Goal: Task Accomplishment & Management: Complete application form

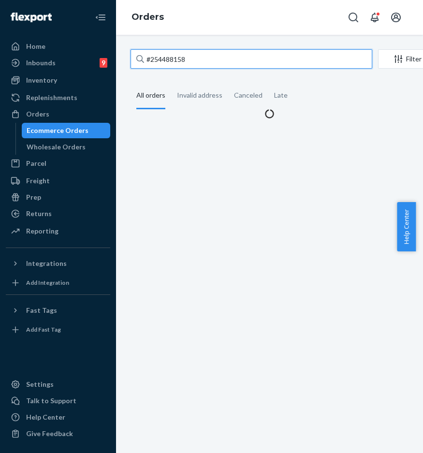
click at [204, 66] on input "#254488158" at bounding box center [252, 58] width 242 height 19
paste input "33187"
drag, startPoint x: 208, startPoint y: 64, endPoint x: 117, endPoint y: 62, distance: 91.9
click at [118, 62] on div "#254488158 Filter Import Orders Create order Ecommerce order Removal order All …" at bounding box center [269, 244] width 307 height 418
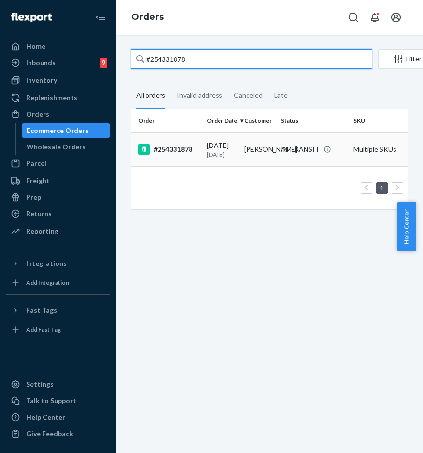
type input "#254331878"
click at [191, 153] on div "#254331878" at bounding box center [168, 150] width 61 height 12
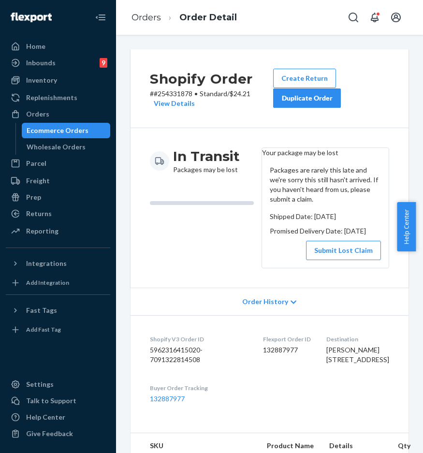
click at [293, 104] on button "Duplicate Order" at bounding box center [307, 98] width 68 height 19
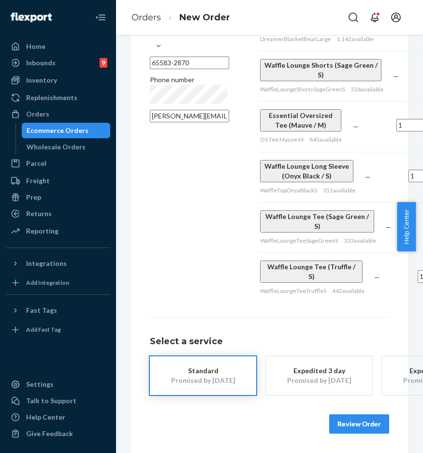
scroll to position [41, 0]
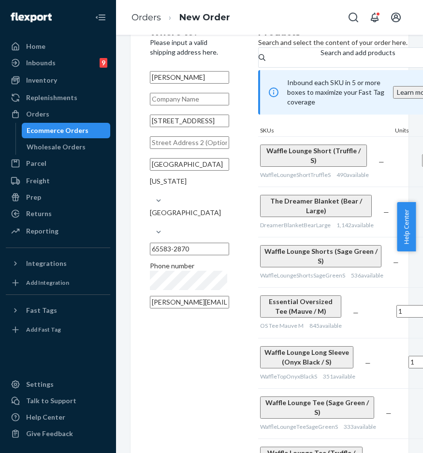
click at [156, 26] on ol "Orders New Order" at bounding box center [181, 17] width 114 height 29
click at [155, 20] on link "Orders" at bounding box center [147, 17] width 30 height 11
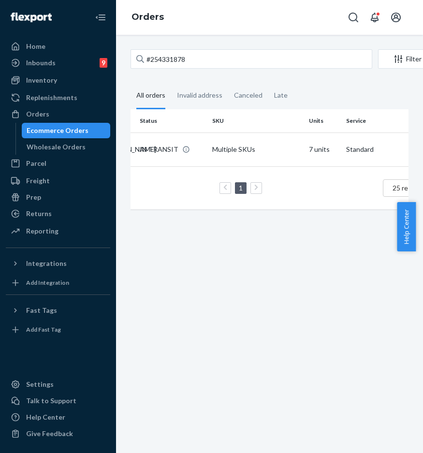
scroll to position [0, 142]
click at [219, 53] on input "#254331878" at bounding box center [252, 58] width 242 height 19
paste input "#254331878"
drag, startPoint x: 223, startPoint y: 55, endPoint x: 130, endPoint y: 50, distance: 93.0
click at [131, 51] on input "#254331878" at bounding box center [252, 58] width 242 height 19
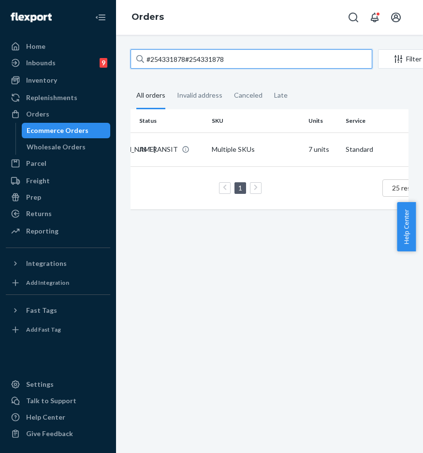
scroll to position [0, 0]
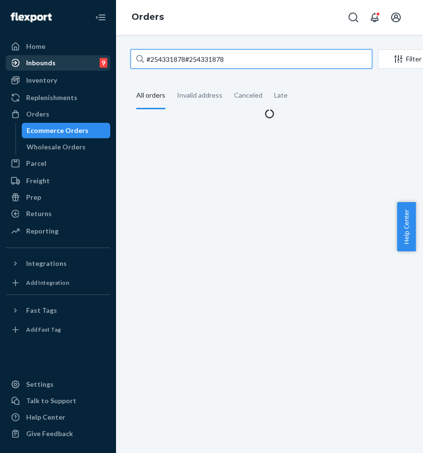
paste input "text"
type input "#254331878"
drag, startPoint x: 189, startPoint y: 59, endPoint x: 109, endPoint y: 55, distance: 79.4
click at [109, 55] on div "Home Inbounds 9 Shipping Plans Problems 9 Inventory Products Replenishments Ord…" at bounding box center [211, 226] width 423 height 453
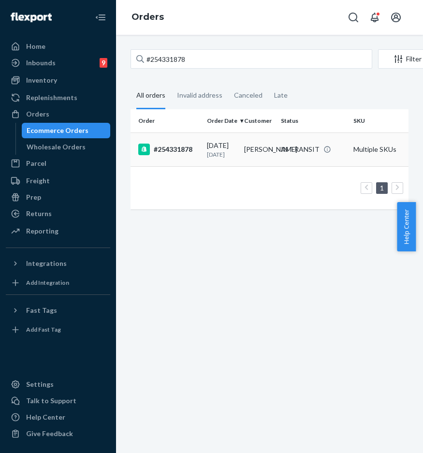
click at [175, 153] on div "#254331878" at bounding box center [168, 150] width 61 height 12
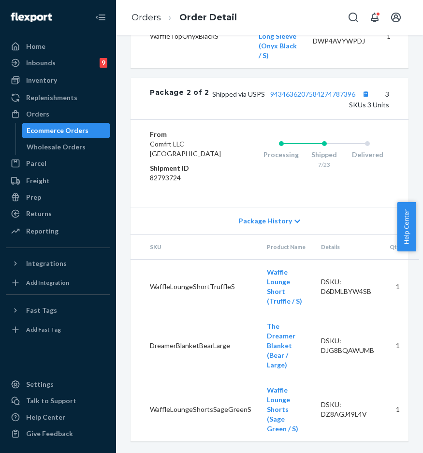
scroll to position [1201, 0]
click at [295, 225] on icon at bounding box center [298, 221] width 6 height 7
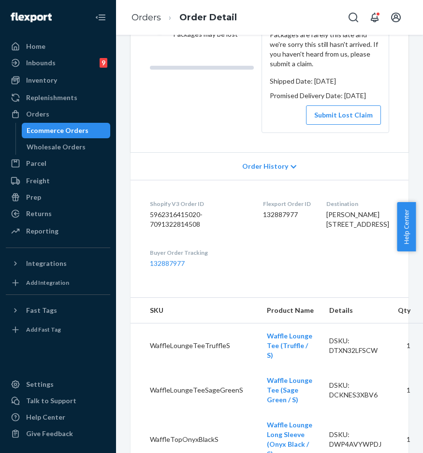
scroll to position [0, 0]
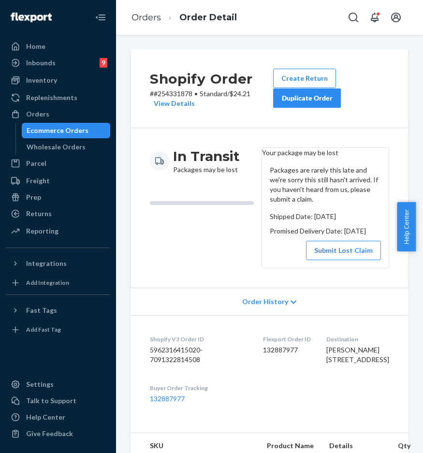
click at [310, 104] on button "Duplicate Order" at bounding box center [307, 98] width 68 height 19
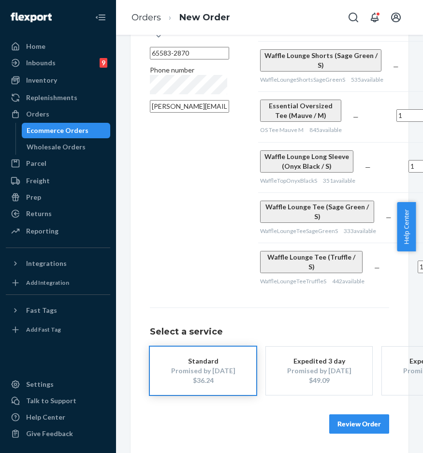
scroll to position [266, 0]
click at [342, 416] on button "Review Order" at bounding box center [359, 423] width 60 height 19
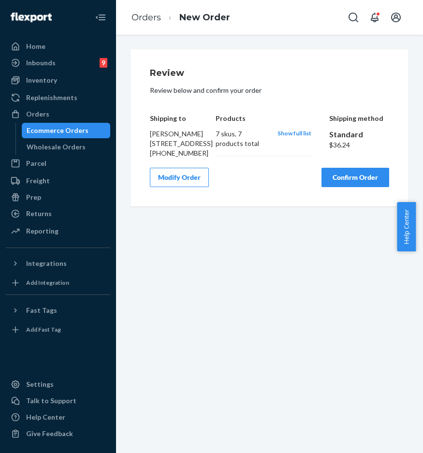
click at [159, 187] on button "Modify Order" at bounding box center [179, 177] width 59 height 19
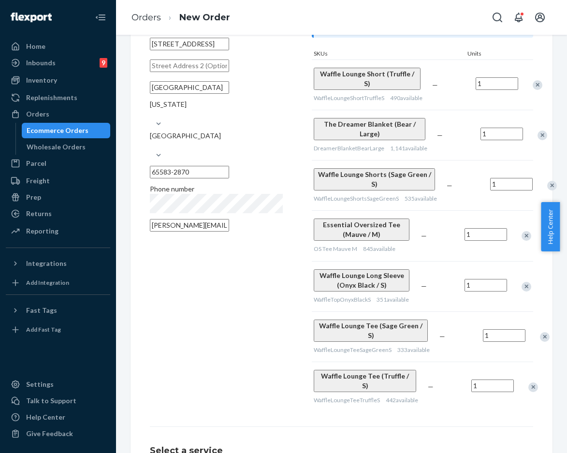
scroll to position [110, 0]
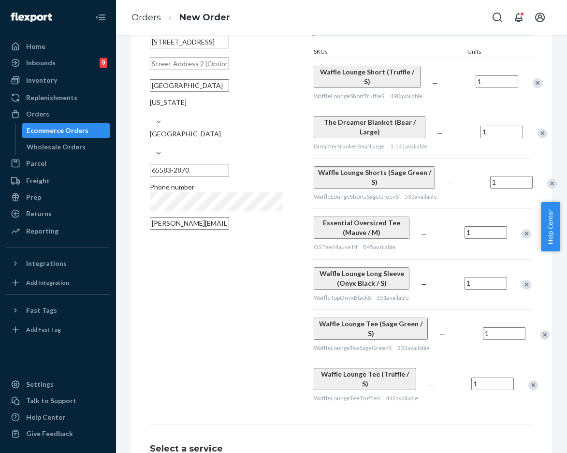
click at [423, 239] on div "Remove Item" at bounding box center [527, 234] width 10 height 10
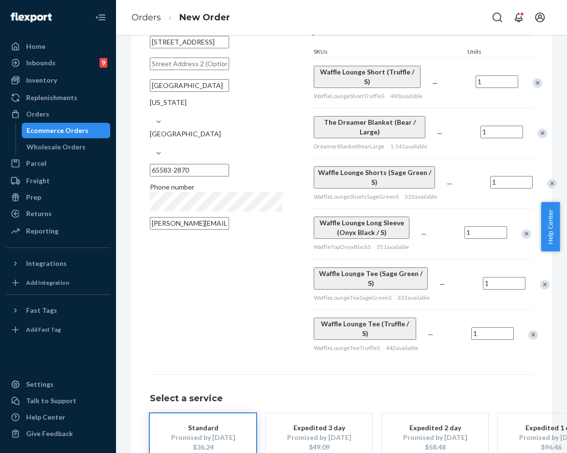
click at [423, 239] on div "Remove Item" at bounding box center [527, 234] width 10 height 10
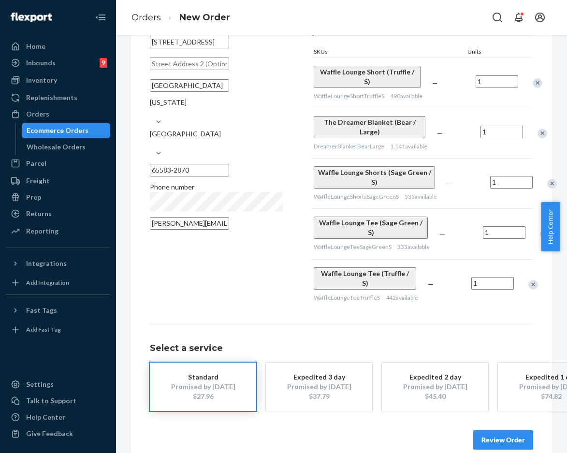
click at [423, 239] on div "Remove Item" at bounding box center [545, 234] width 10 height 10
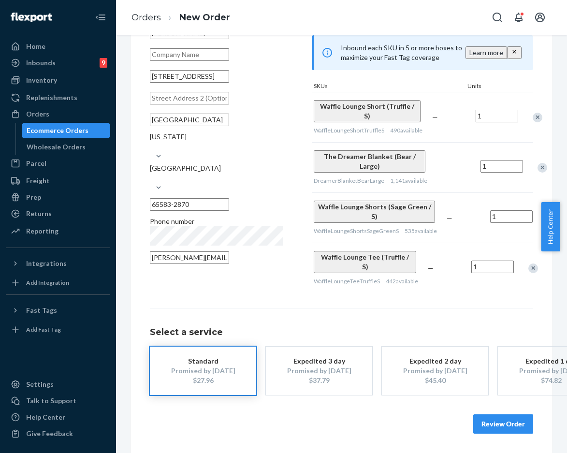
scroll to position [107, 0]
click at [423, 264] on div "Remove Item" at bounding box center [534, 269] width 10 height 10
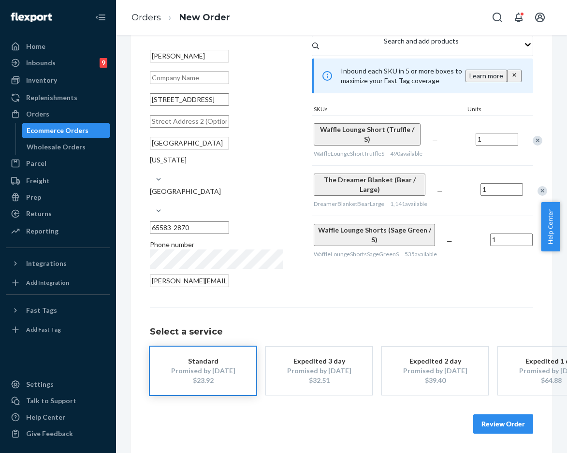
scroll to position [61, 0]
click at [423, 419] on button "Review Order" at bounding box center [504, 423] width 60 height 19
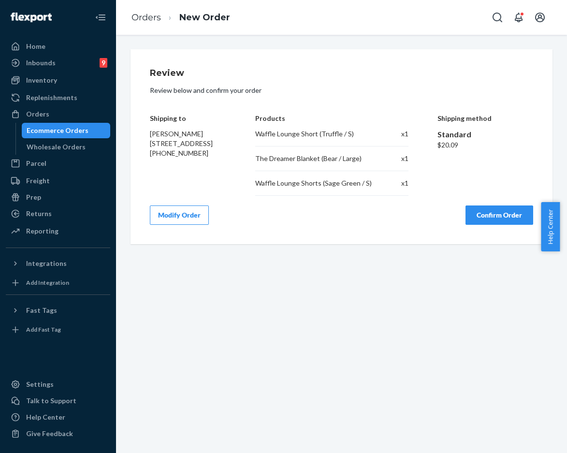
click at [423, 217] on button "Confirm Order" at bounding box center [500, 215] width 68 height 19
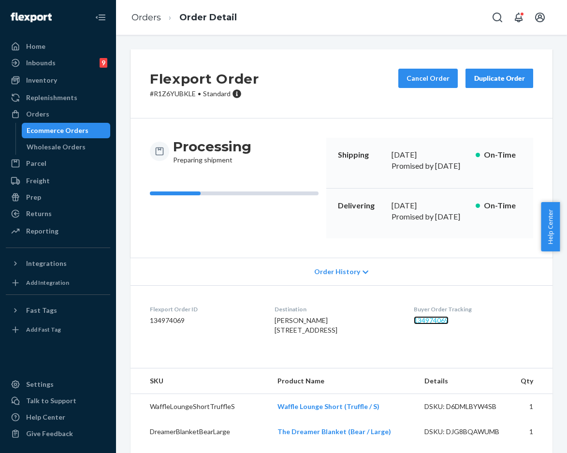
click at [423, 316] on link "134974069" at bounding box center [431, 320] width 35 height 8
drag, startPoint x: 424, startPoint y: 335, endPoint x: 421, endPoint y: 326, distance: 9.6
click at [423, 333] on div "Buyer Order Tracking 134974069" at bounding box center [473, 321] width 119 height 33
drag, startPoint x: 416, startPoint y: 313, endPoint x: 469, endPoint y: 315, distance: 52.3
click at [423, 315] on dl "Flexport Order ID 134974069 Destination [PERSON_NAME] [STREET_ADDRESS] US Buyer…" at bounding box center [342, 321] width 422 height 73
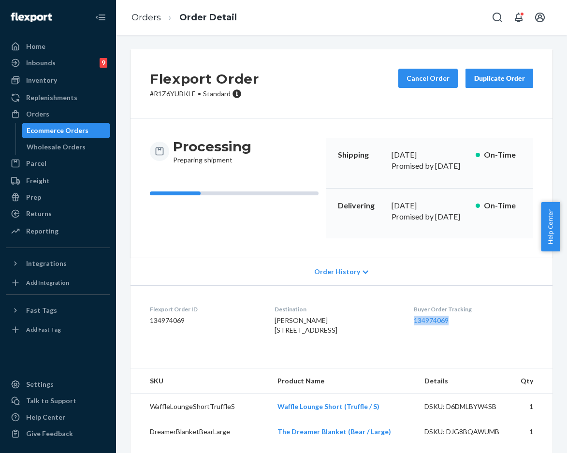
copy link "134974069"
